Goal: Navigation & Orientation: Find specific page/section

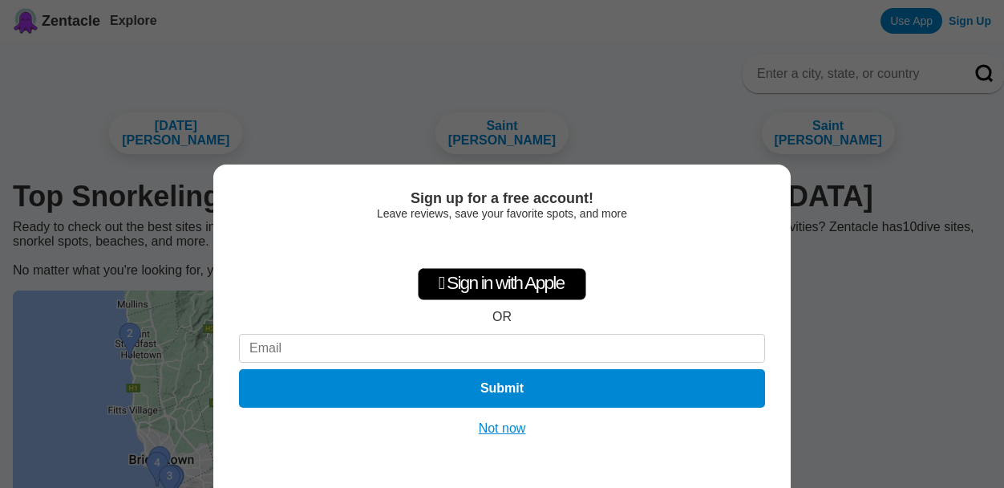
click at [502, 423] on button "Not now" at bounding box center [502, 428] width 57 height 16
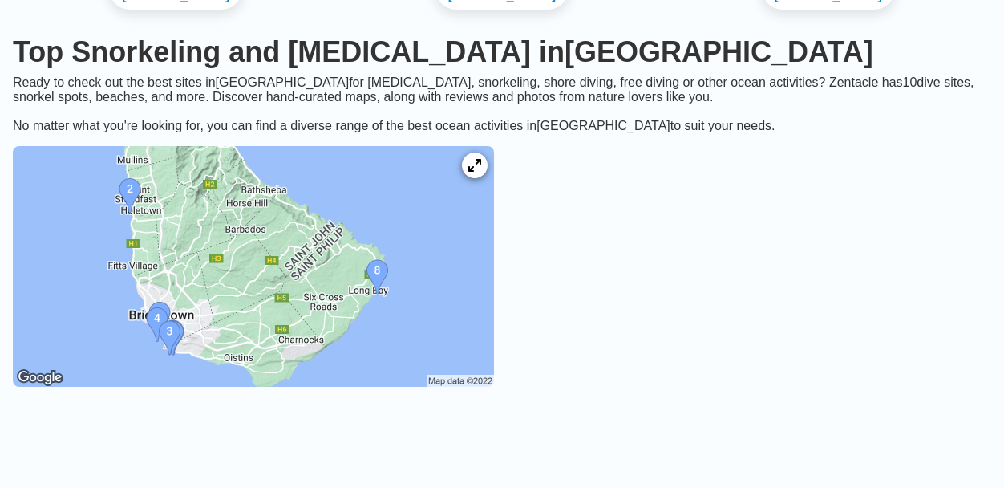
scroll to position [145, 0]
click at [382, 260] on img at bounding box center [253, 265] width 481 height 241
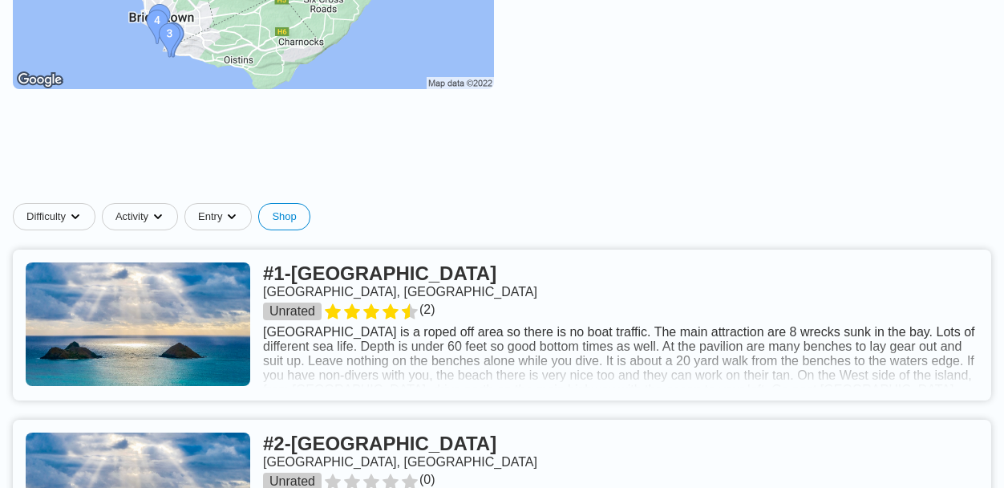
scroll to position [445, 0]
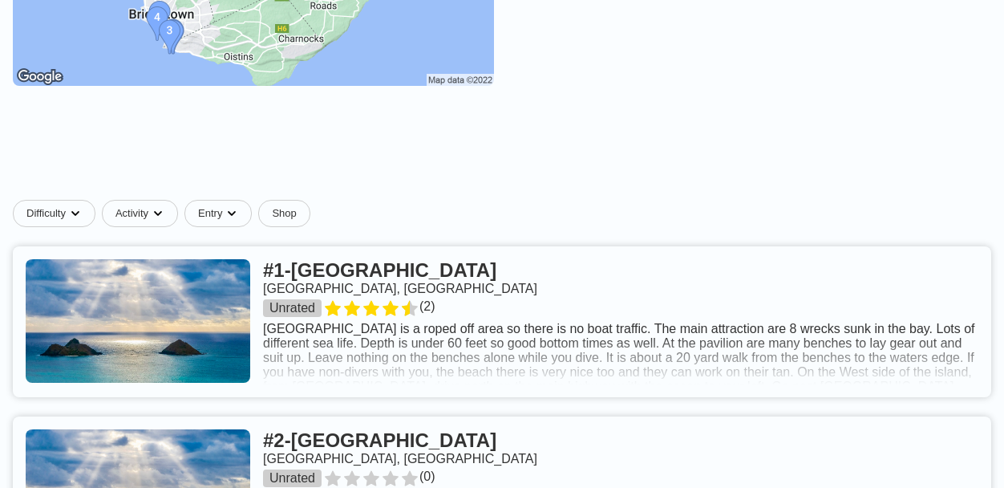
click at [367, 258] on link at bounding box center [502, 321] width 979 height 151
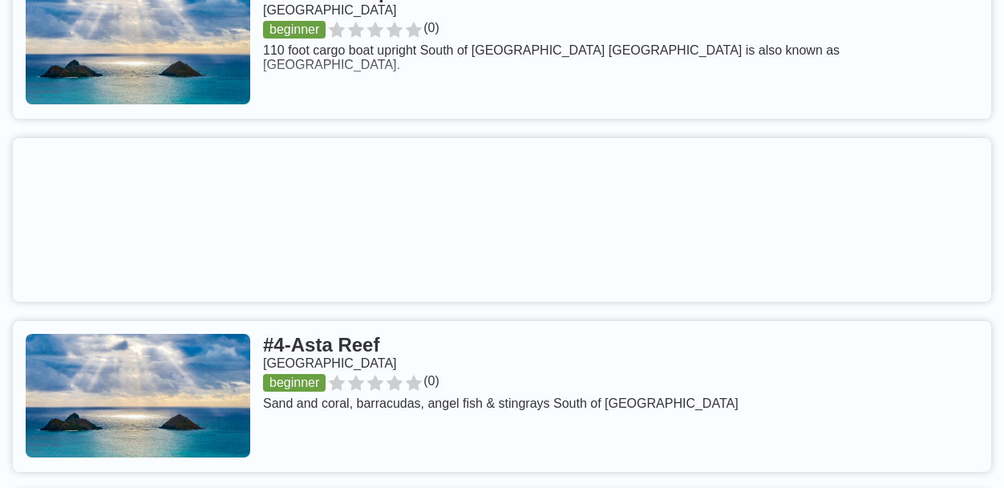
scroll to position [966, 0]
